Goal: Task Accomplishment & Management: Use online tool/utility

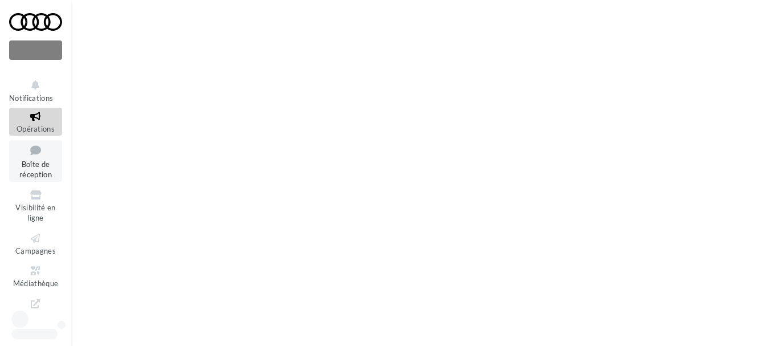
click at [31, 163] on span "Boîte de réception" at bounding box center [35, 169] width 32 height 20
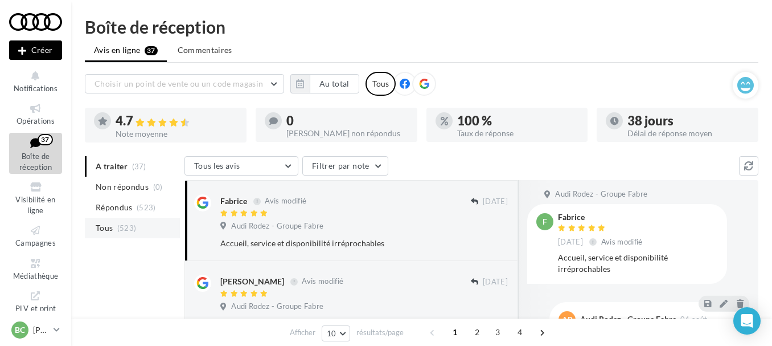
click at [109, 226] on span "Tous" at bounding box center [104, 227] width 17 height 11
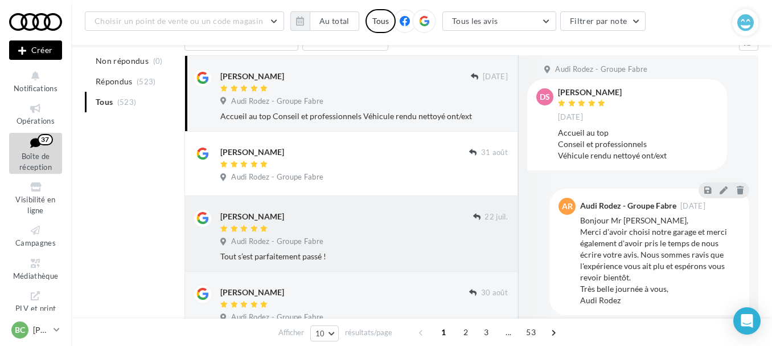
scroll to position [125, 0]
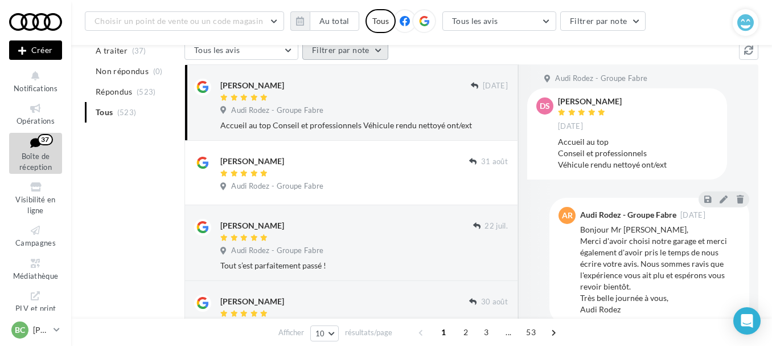
click at [355, 53] on button "Filtrer par note" at bounding box center [345, 49] width 86 height 19
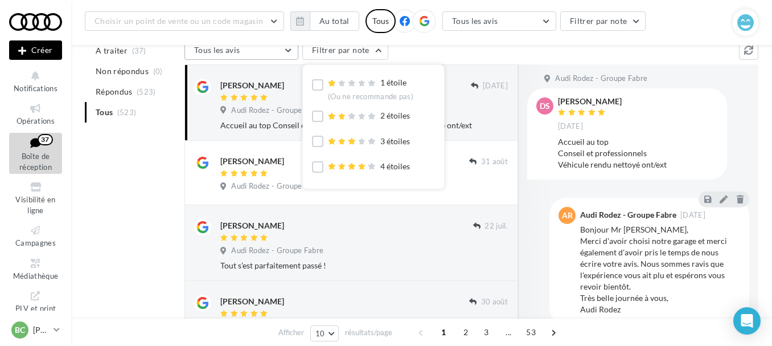
click at [277, 54] on button "Tous les avis" at bounding box center [242, 49] width 114 height 19
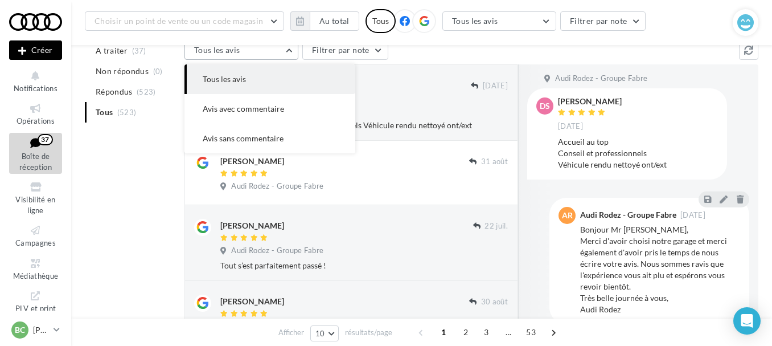
click at [277, 54] on button "Tous les avis" at bounding box center [242, 49] width 114 height 19
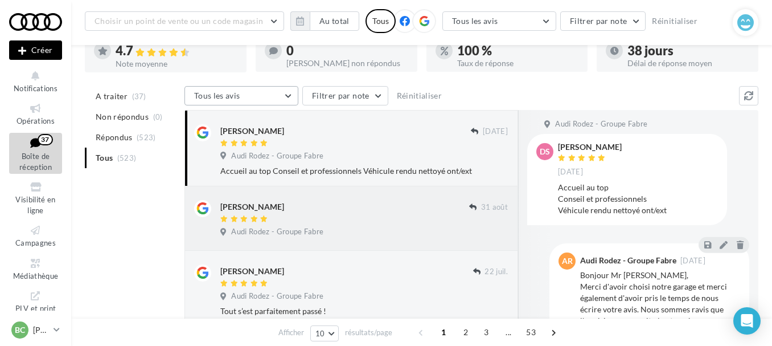
scroll to position [68, 0]
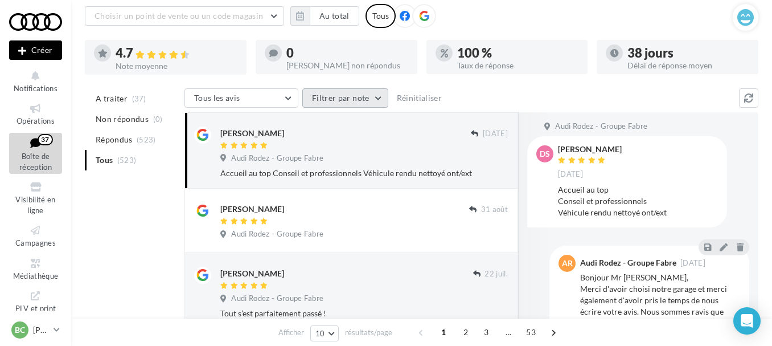
click at [349, 95] on button "Filtrer par note" at bounding box center [345, 97] width 86 height 19
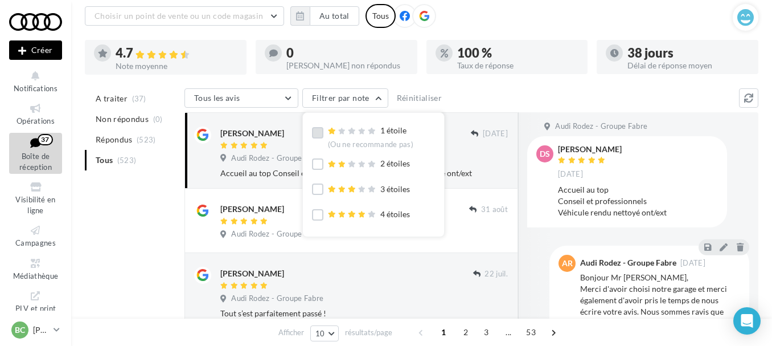
click at [318, 132] on label at bounding box center [317, 132] width 11 height 11
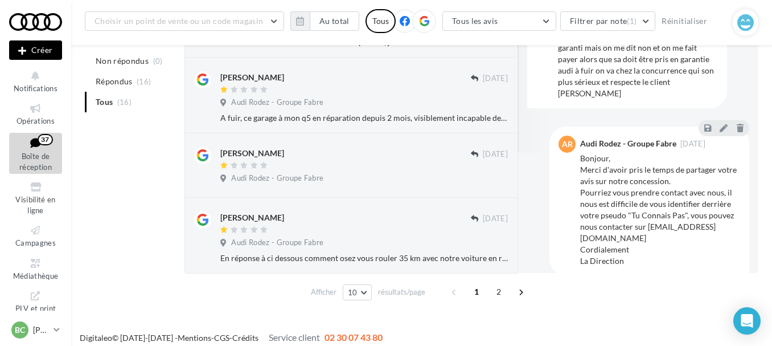
scroll to position [676, 0]
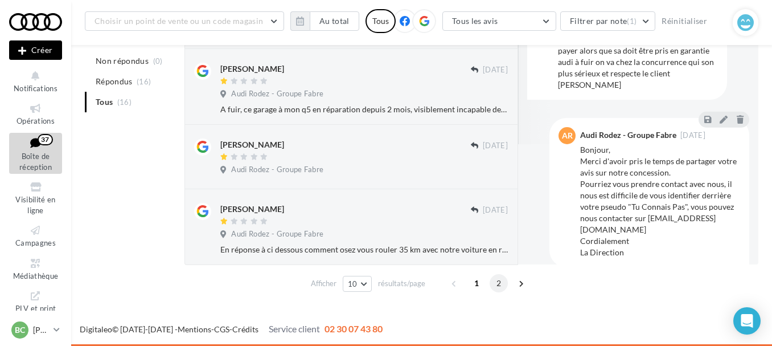
click at [494, 281] on span "2" at bounding box center [499, 283] width 18 height 18
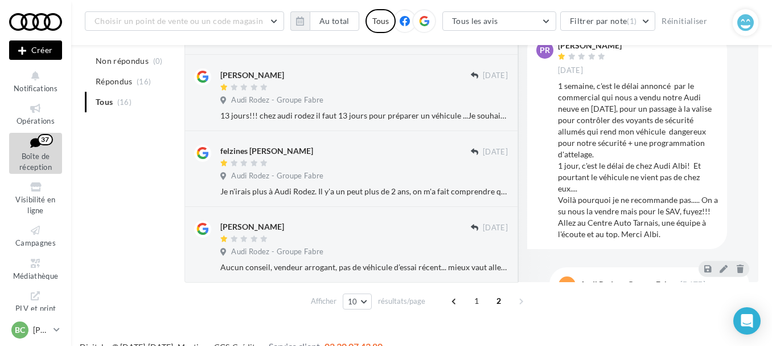
scroll to position [380, 0]
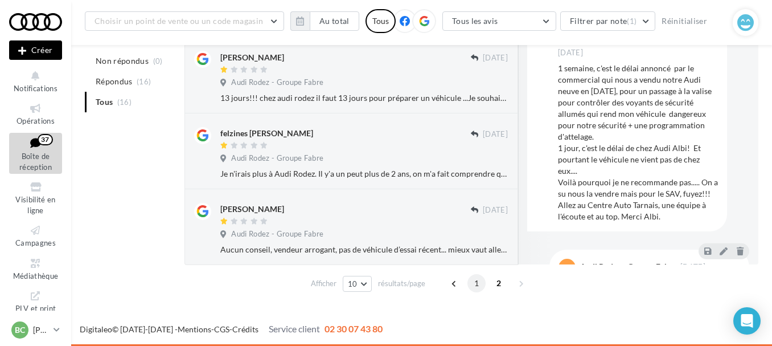
click at [473, 281] on span "1" at bounding box center [477, 283] width 18 height 18
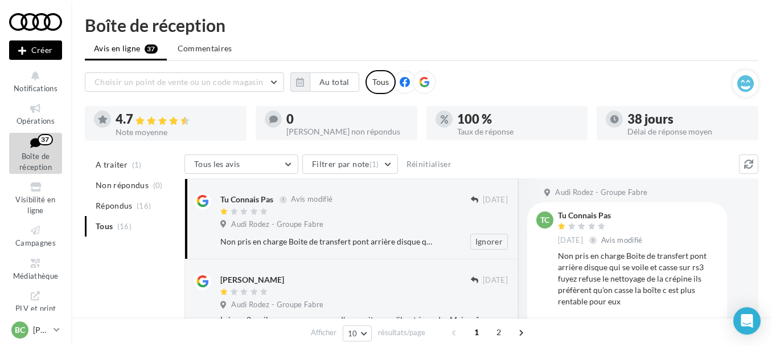
scroll to position [0, 0]
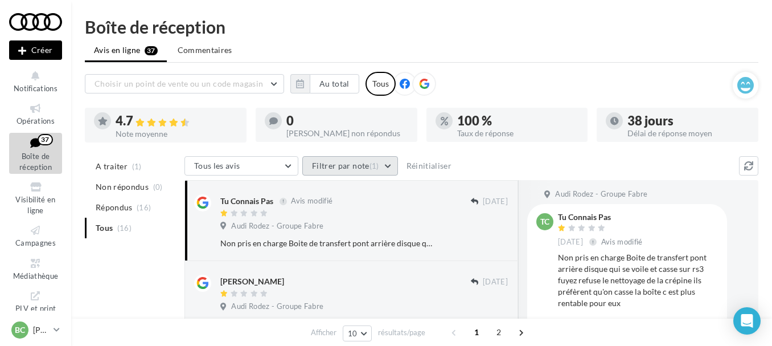
click at [360, 161] on button "Filtrer par note (1)" at bounding box center [350, 165] width 96 height 19
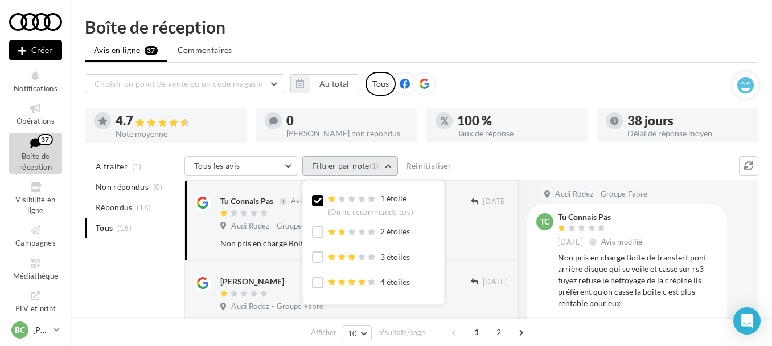
scroll to position [32, 0]
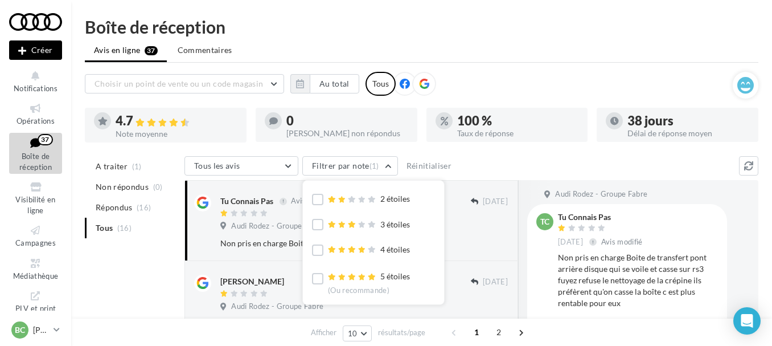
click at [468, 171] on div "Tous les avis Tous les avis Avis avec commentaire Avis sans commentaire Filtrer…" at bounding box center [462, 167] width 555 height 22
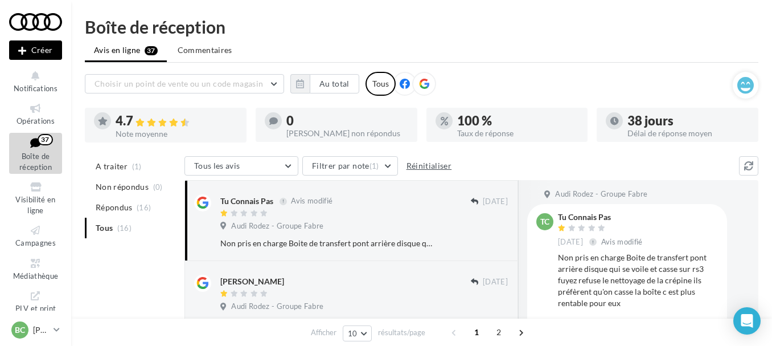
click at [422, 165] on button "Réinitialiser" at bounding box center [429, 166] width 55 height 14
